Goal: Information Seeking & Learning: Learn about a topic

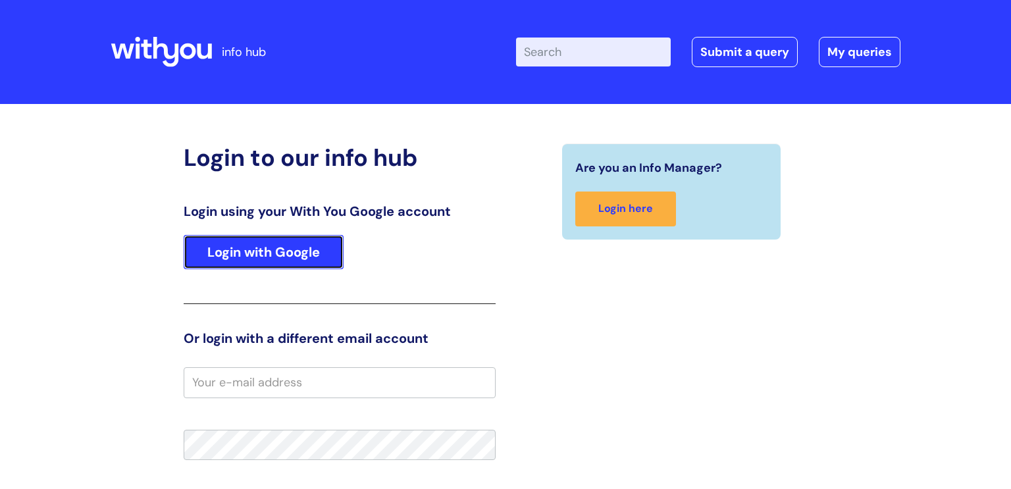
click at [331, 252] on link "Login with Google" at bounding box center [264, 252] width 160 height 34
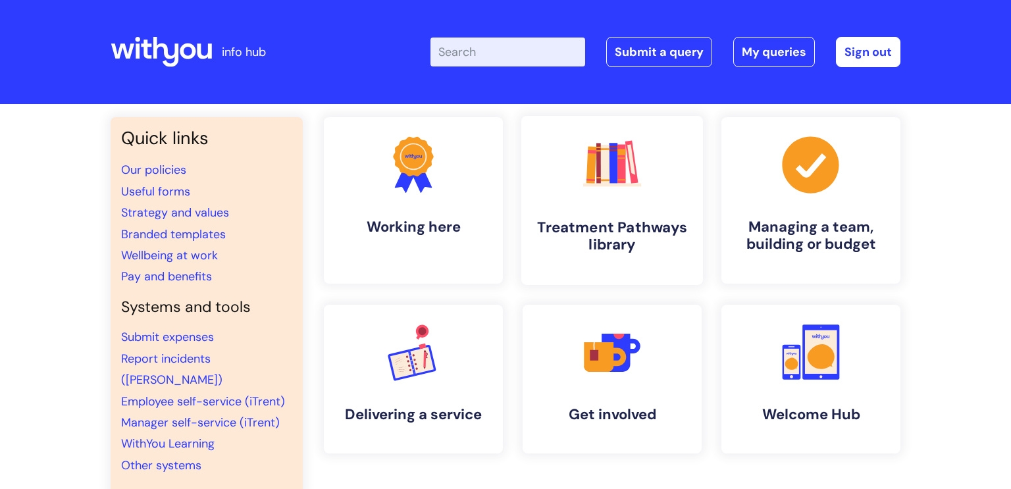
click at [583, 180] on icon ".cls-1{fill:#f89b22;}.cls-1,.cls-2,.cls-3,.cls-4,.cls-5,.cls-6,.cls-7{stroke-wi…" at bounding box center [611, 164] width 65 height 65
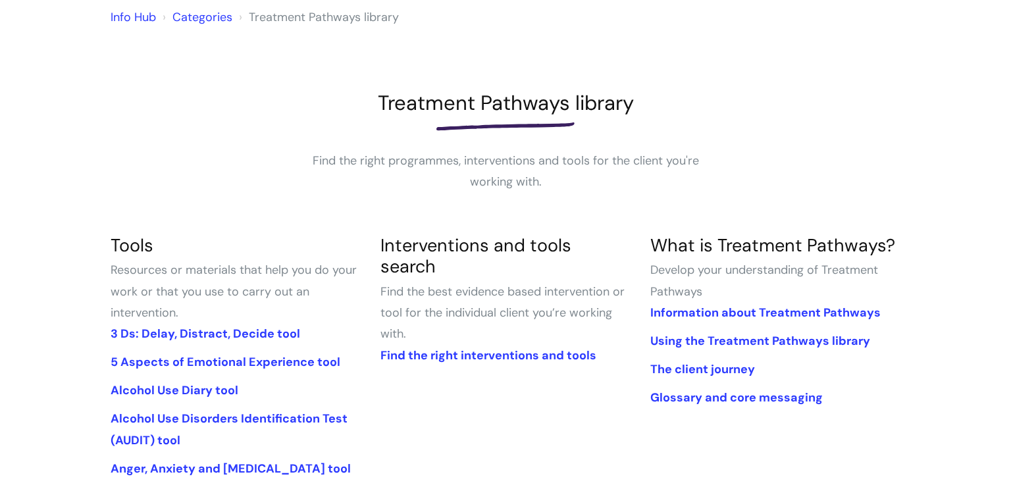
scroll to position [119, 0]
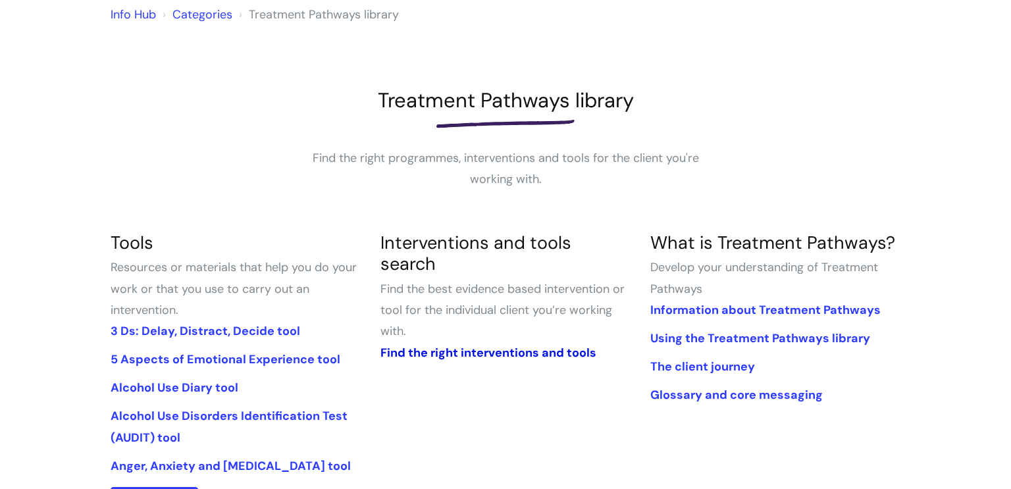
click at [469, 345] on link "Find the right interventions and tools" at bounding box center [489, 353] width 216 height 16
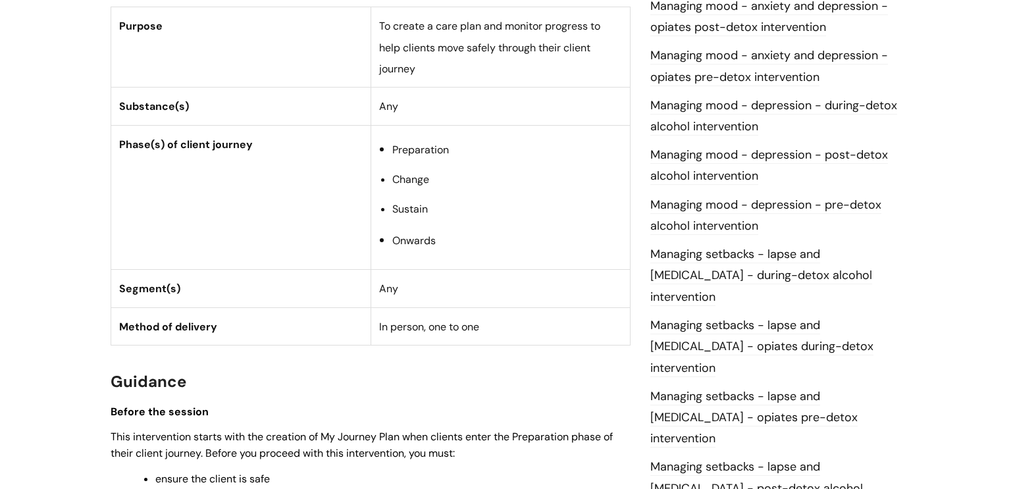
scroll to position [902, 0]
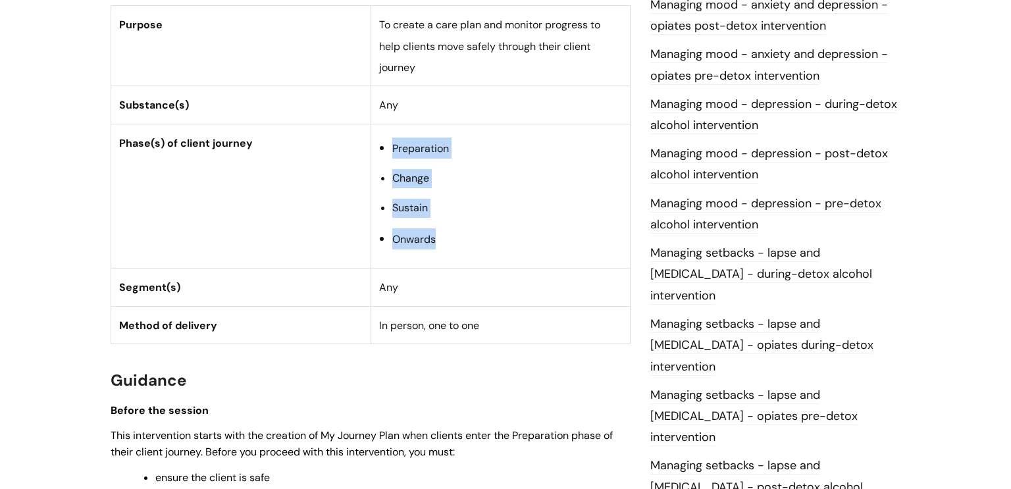
drag, startPoint x: 381, startPoint y: 149, endPoint x: 442, endPoint y: 226, distance: 97.5
click at [442, 226] on ul "Preparation Change Sustain Onwards" at bounding box center [507, 194] width 230 height 112
copy ul "Preparation Change Sustain Onwards"
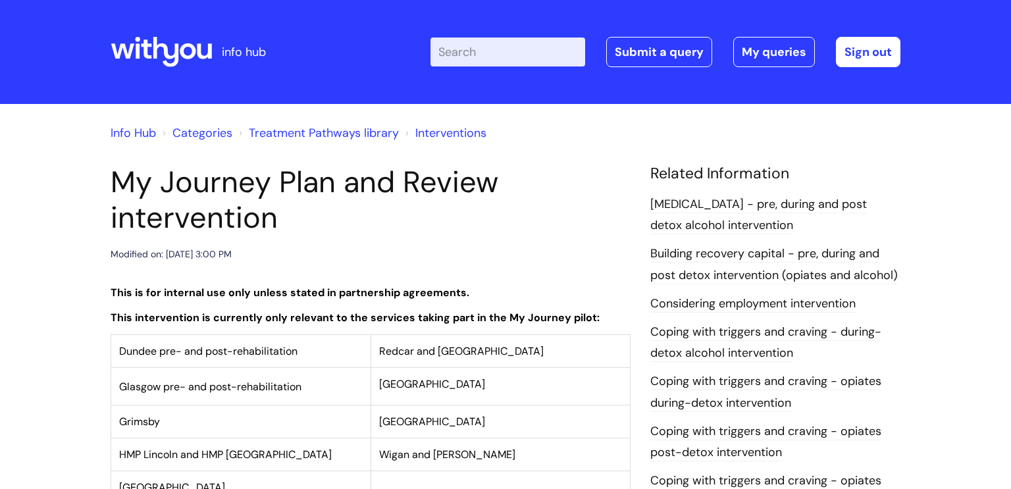
click at [282, 135] on link "Treatment Pathways library" at bounding box center [324, 133] width 150 height 16
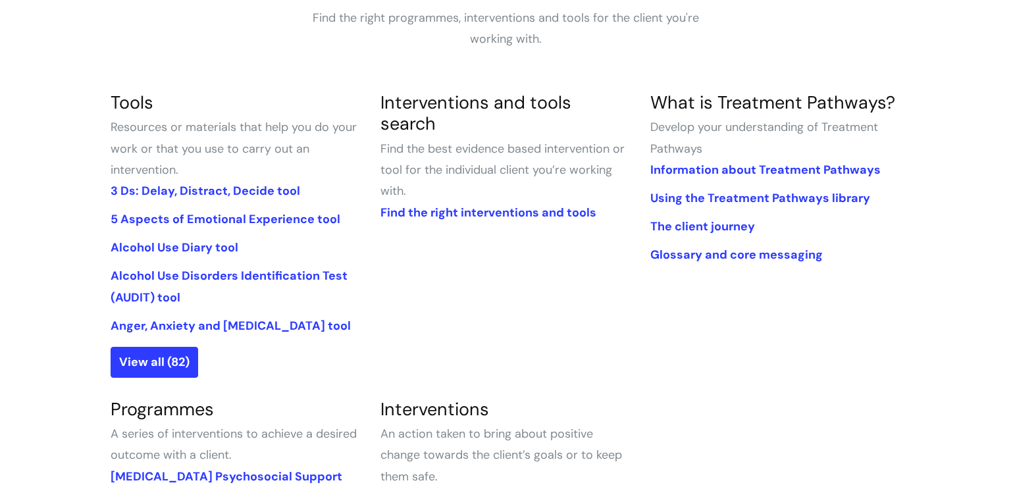
scroll to position [261, 0]
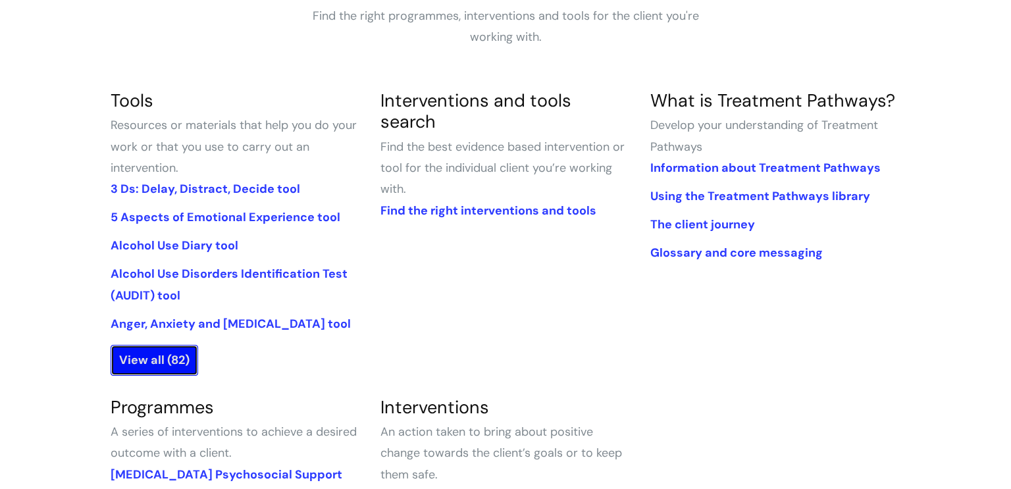
click at [167, 365] on link "View all (82)" at bounding box center [155, 360] width 88 height 30
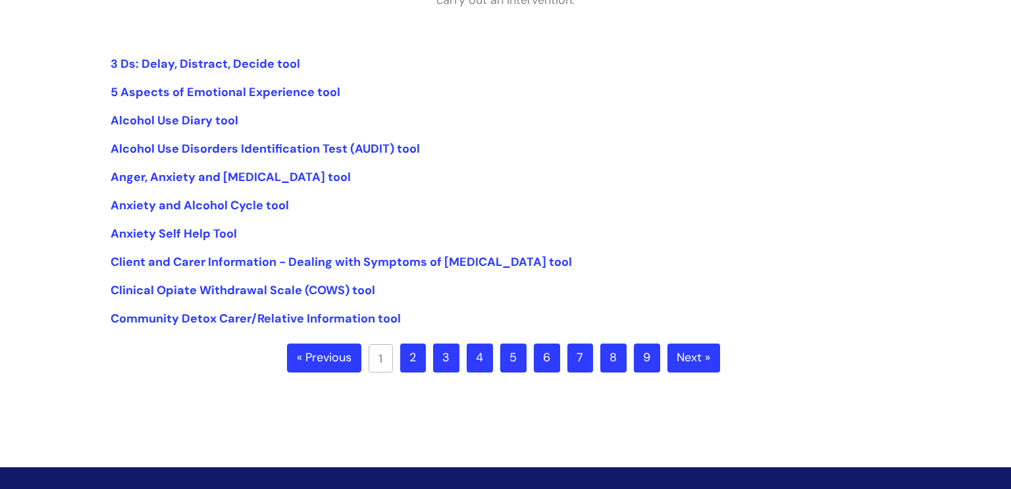
scroll to position [295, 0]
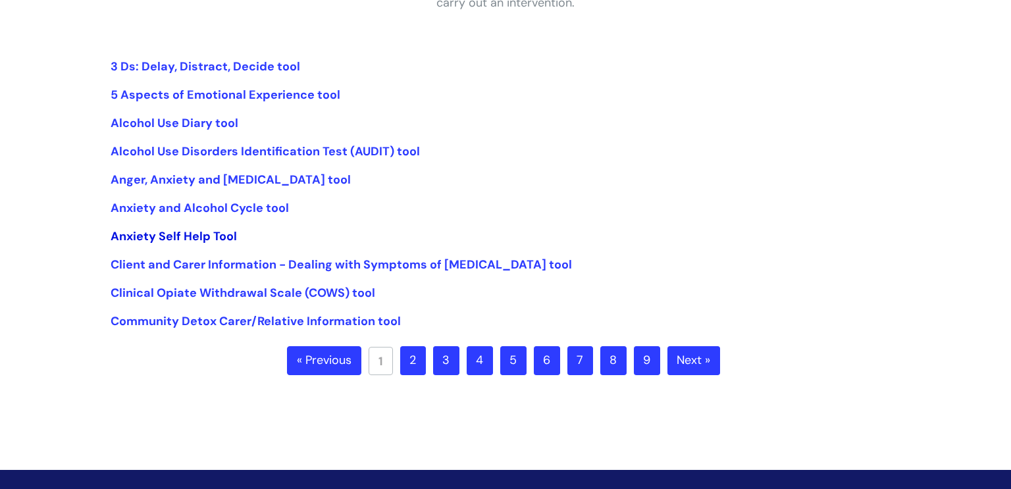
click at [234, 236] on link "Anxiety Self Help Tool" at bounding box center [174, 236] width 126 height 16
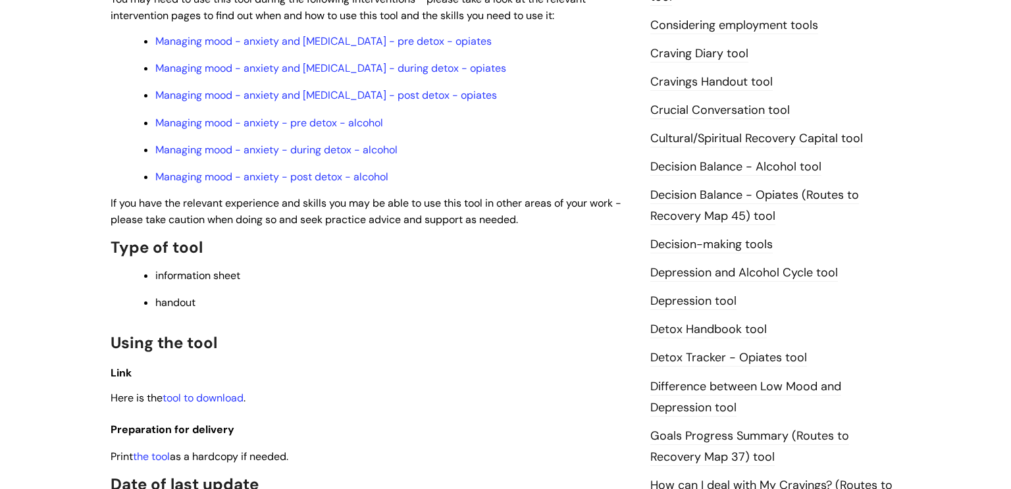
scroll to position [500, 0]
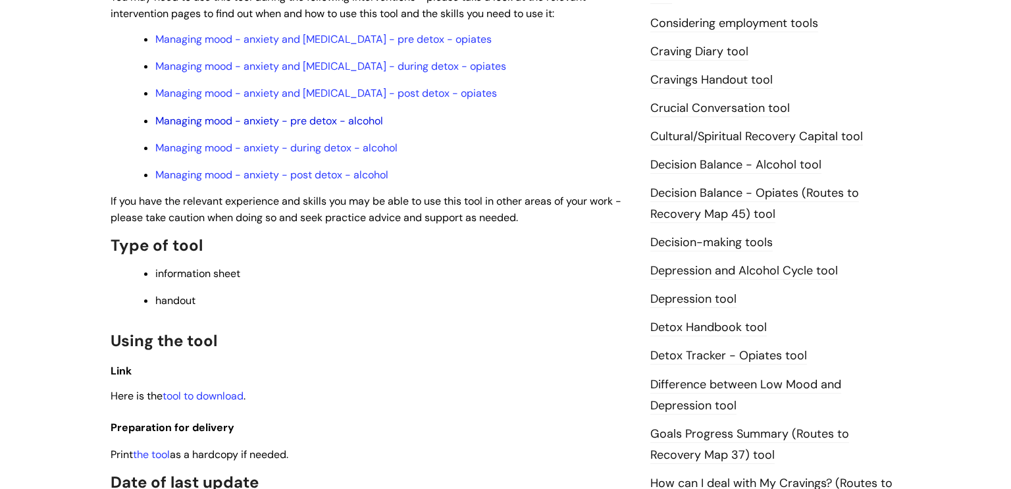
click at [373, 124] on link "Managing mood - anxiety - pre detox - alcohol" at bounding box center [269, 121] width 228 height 14
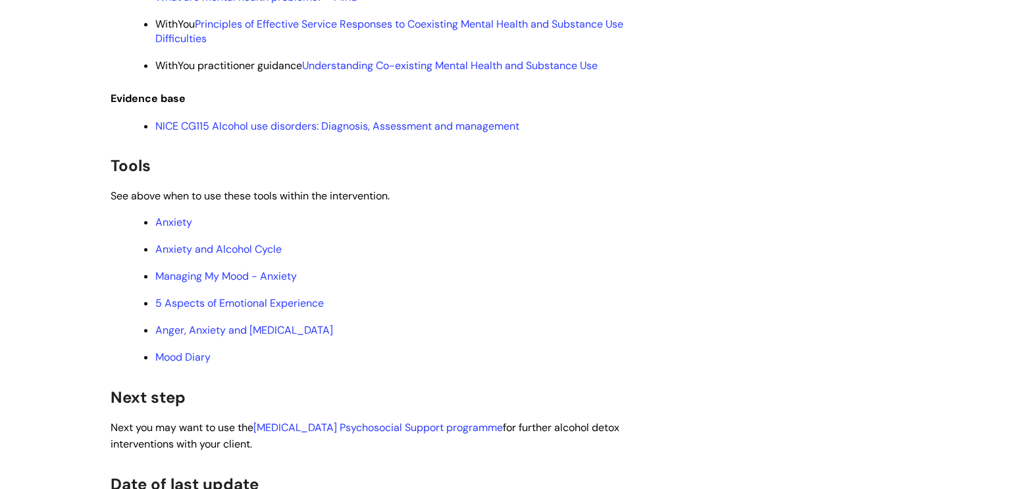
scroll to position [4506, 0]
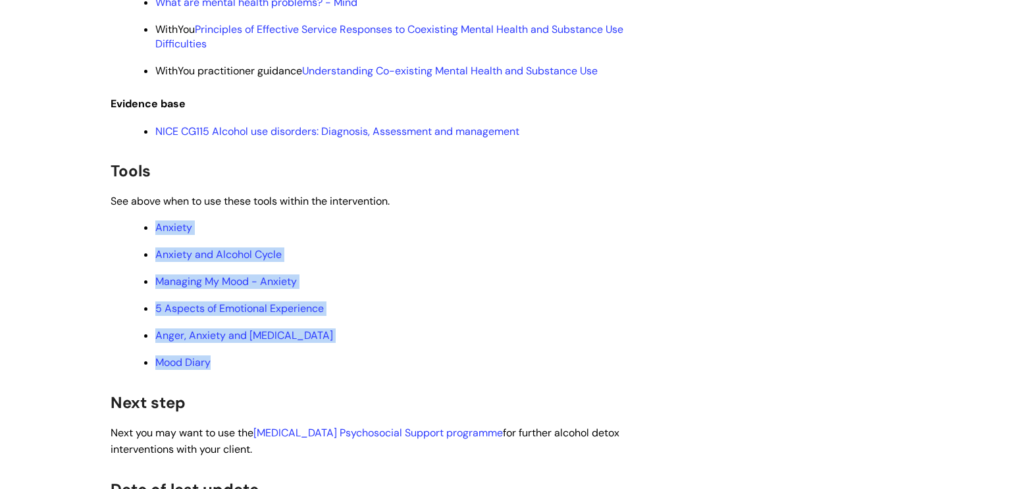
drag, startPoint x: 150, startPoint y: 267, endPoint x: 274, endPoint y: 406, distance: 186.6
click at [274, 370] on ul "Anxiety Anxiety and Alcohol Cycle Managing My Mood - Anxiety 5 Aspects of Emoti…" at bounding box center [377, 294] width 507 height 151
copy ul "Anxiety Anxiety and Alcohol Cycle Managing My Mood - Anxiety 5 Aspects of Emoti…"
